Goal: Information Seeking & Learning: Learn about a topic

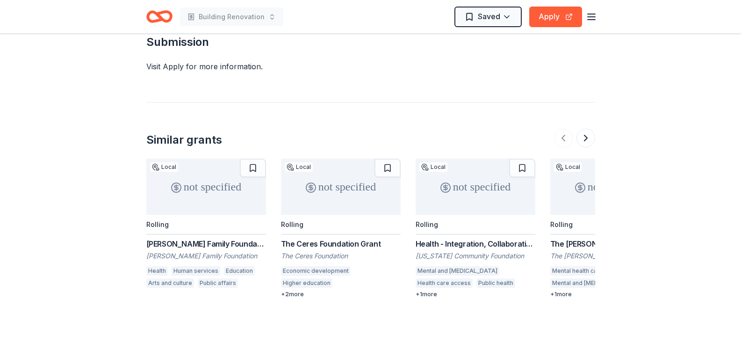
scroll to position [889, 0]
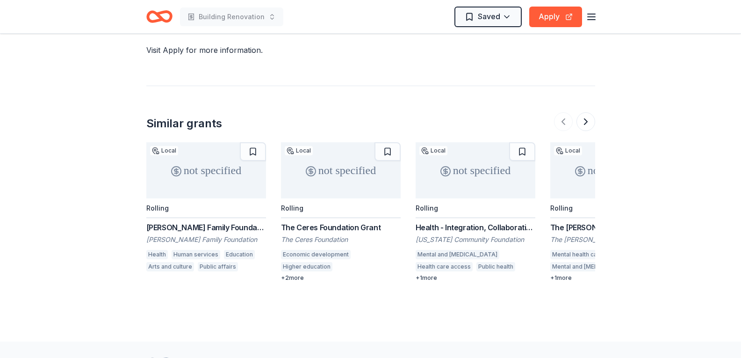
click at [204, 222] on div "[PERSON_NAME] Family Foundation Grants" at bounding box center [206, 227] width 120 height 11
click at [328, 222] on div "The Ceres Foundation Grant The Ceres Foundation Economic development Higher edu…" at bounding box center [341, 252] width 120 height 60
click at [568, 222] on div "The Nick Traina Foundation Grants" at bounding box center [611, 227] width 120 height 11
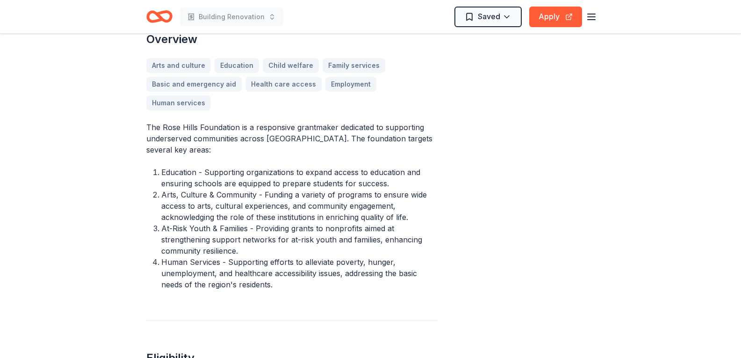
scroll to position [173, 0]
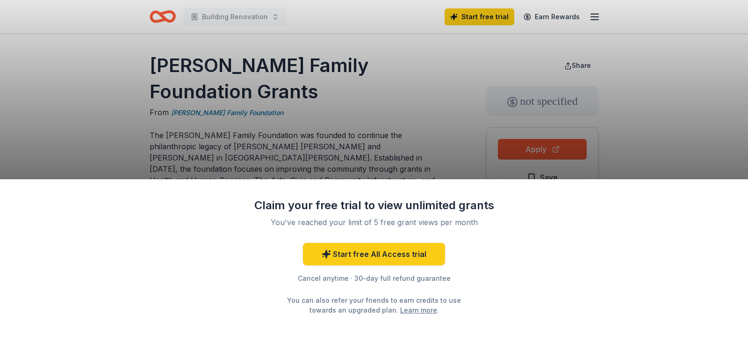
click at [442, 136] on div "Claim your free trial to view unlimited grants You've reached your limit of 5 f…" at bounding box center [374, 179] width 748 height 358
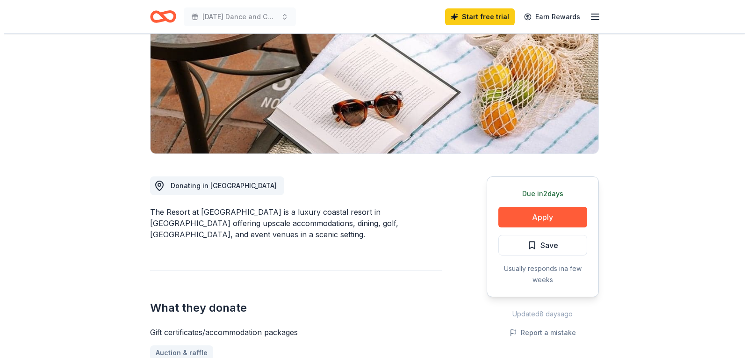
scroll to position [140, 0]
